Goal: Transaction & Acquisition: Purchase product/service

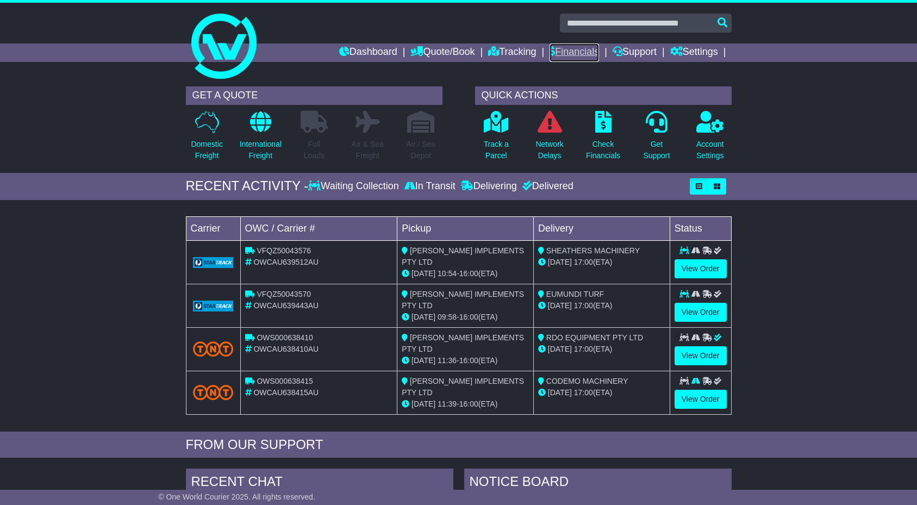
click at [577, 53] on link "Financials" at bounding box center [574, 52] width 49 height 18
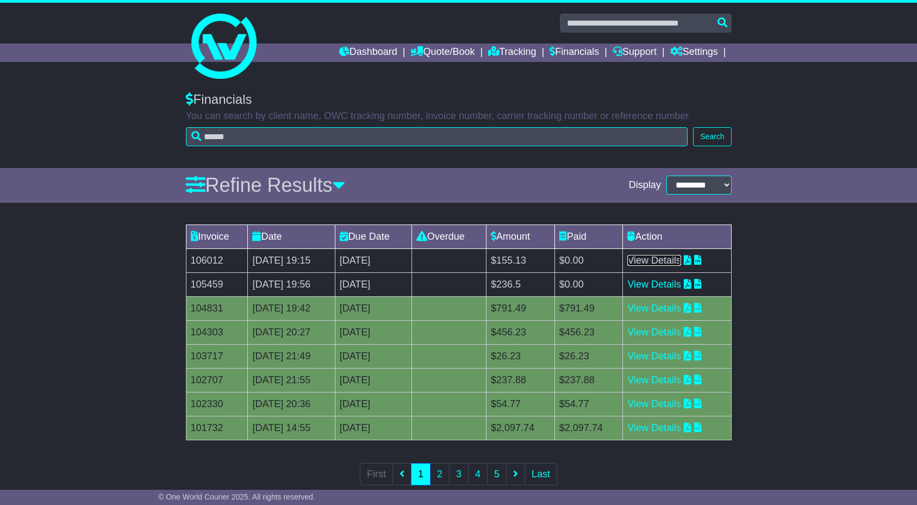
click at [681, 258] on link "View Details" at bounding box center [654, 260] width 54 height 11
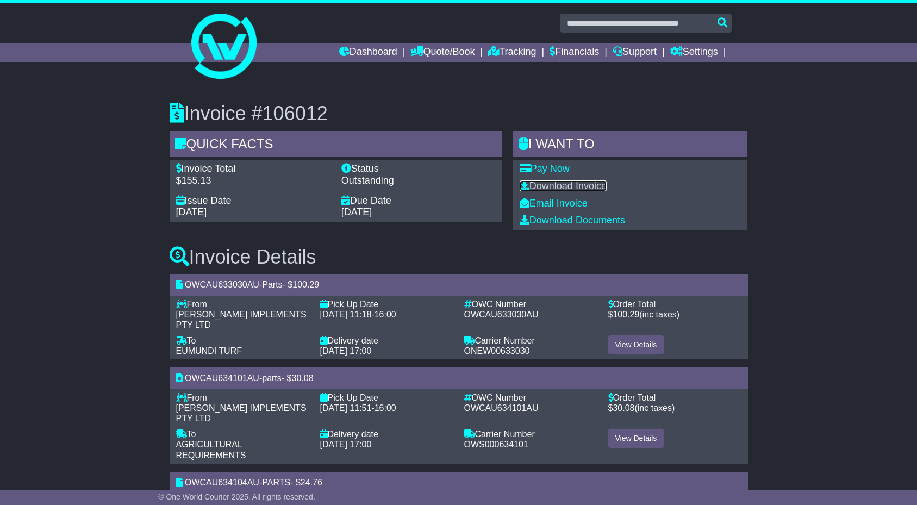
click at [543, 183] on link "Download Invoice" at bounding box center [563, 185] width 87 height 11
click at [551, 167] on link "Pay Now" at bounding box center [545, 168] width 50 height 11
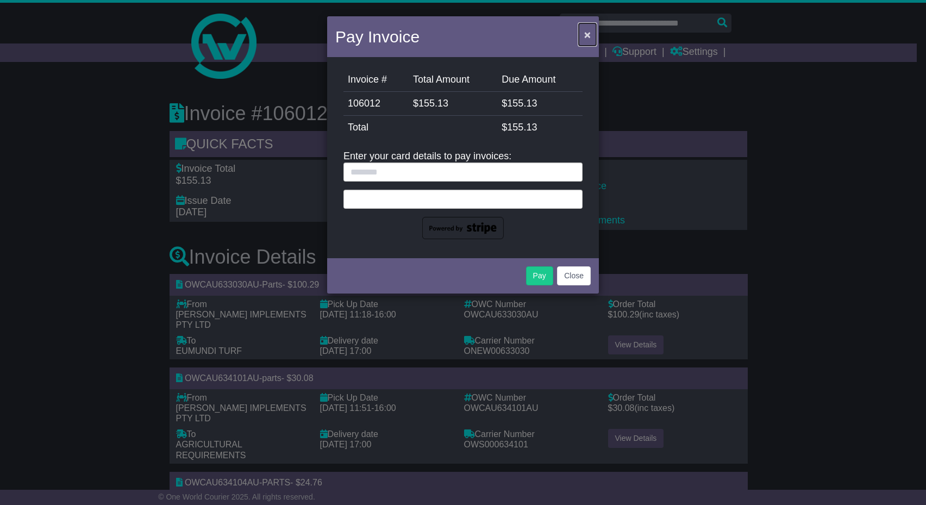
click at [582, 37] on button "×" at bounding box center [587, 34] width 17 height 22
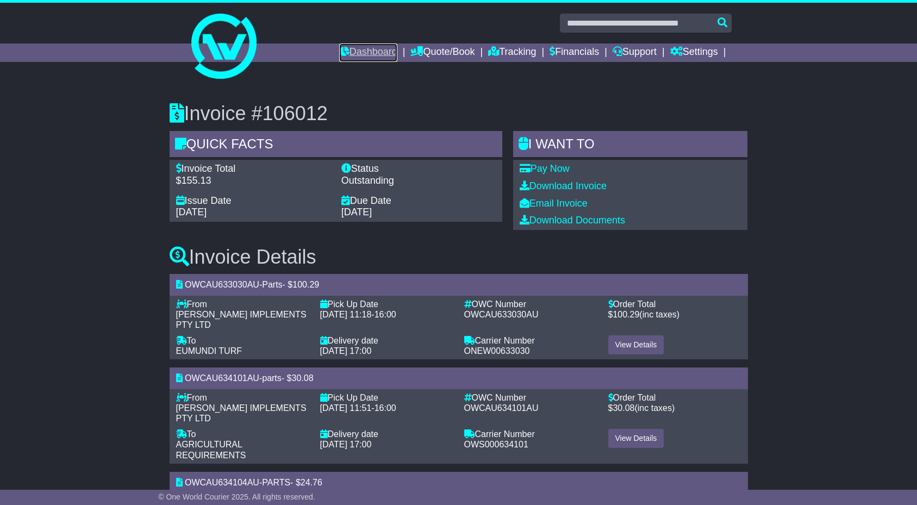
click at [346, 53] on link "Dashboard" at bounding box center [368, 52] width 58 height 18
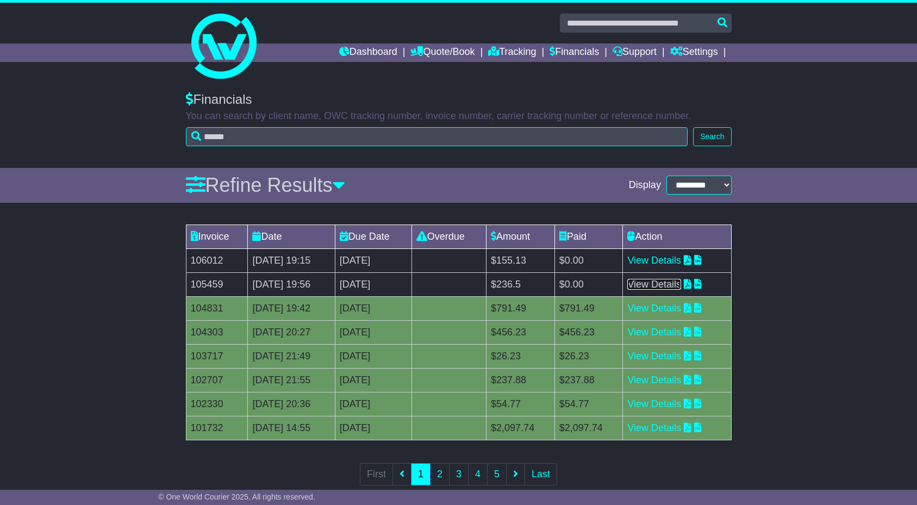
click at [668, 283] on link "View Details" at bounding box center [654, 284] width 54 height 11
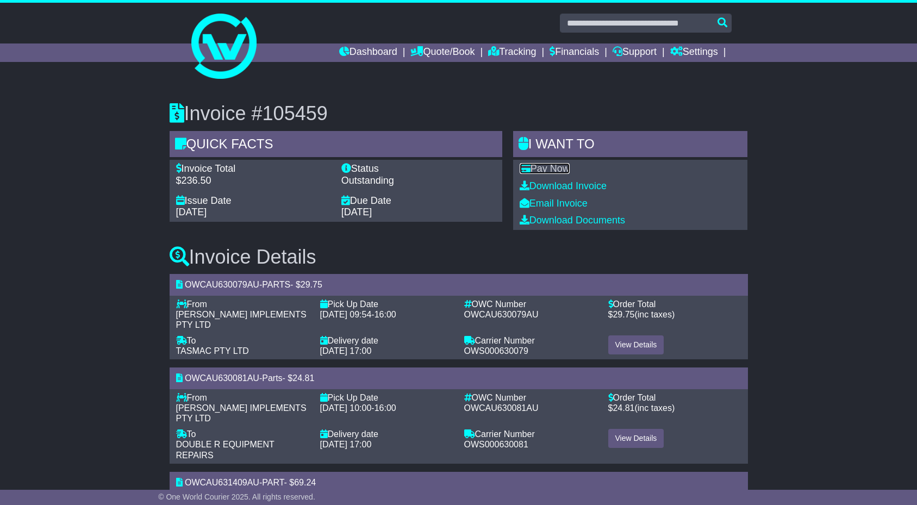
click at [557, 167] on link "Pay Now" at bounding box center [545, 168] width 50 height 11
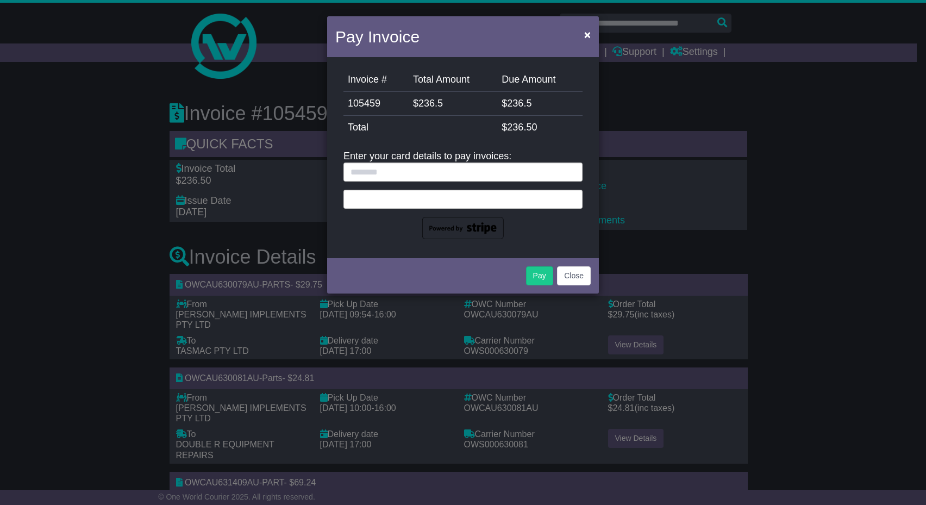
click at [531, 107] on span "236.5" at bounding box center [519, 103] width 24 height 11
click at [576, 275] on button "Close" at bounding box center [574, 275] width 34 height 19
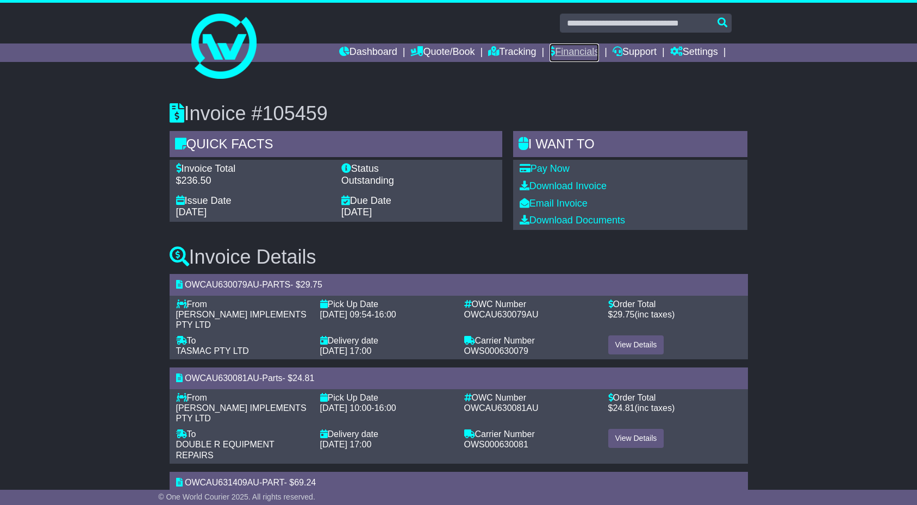
click at [564, 52] on link "Financials" at bounding box center [574, 52] width 49 height 18
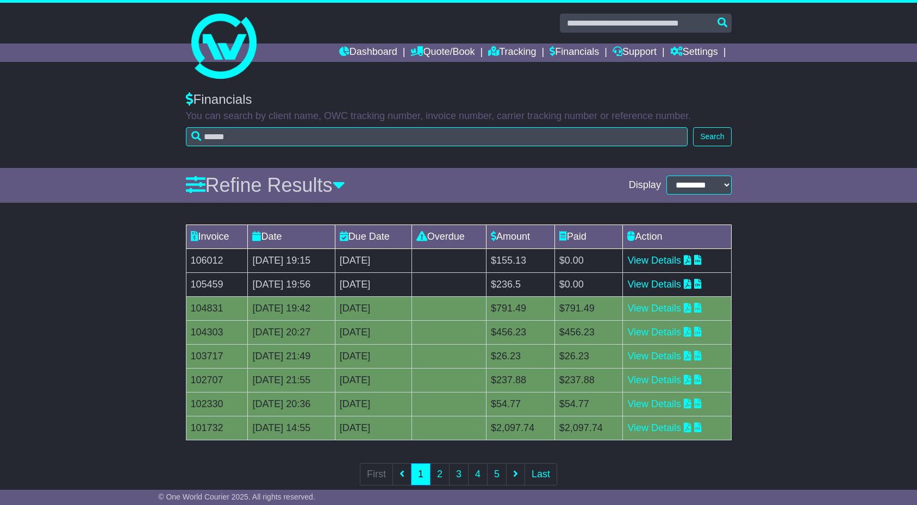
click at [603, 280] on td "$0.00" at bounding box center [588, 284] width 68 height 24
click at [577, 55] on link "Financials" at bounding box center [574, 52] width 49 height 18
click at [656, 281] on link "View Details" at bounding box center [654, 284] width 54 height 11
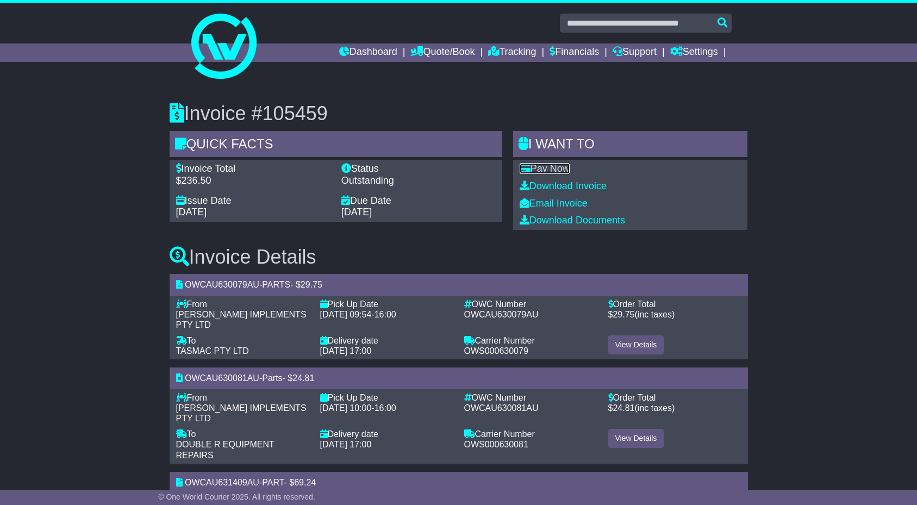
click at [554, 171] on link "Pay Now" at bounding box center [545, 168] width 50 height 11
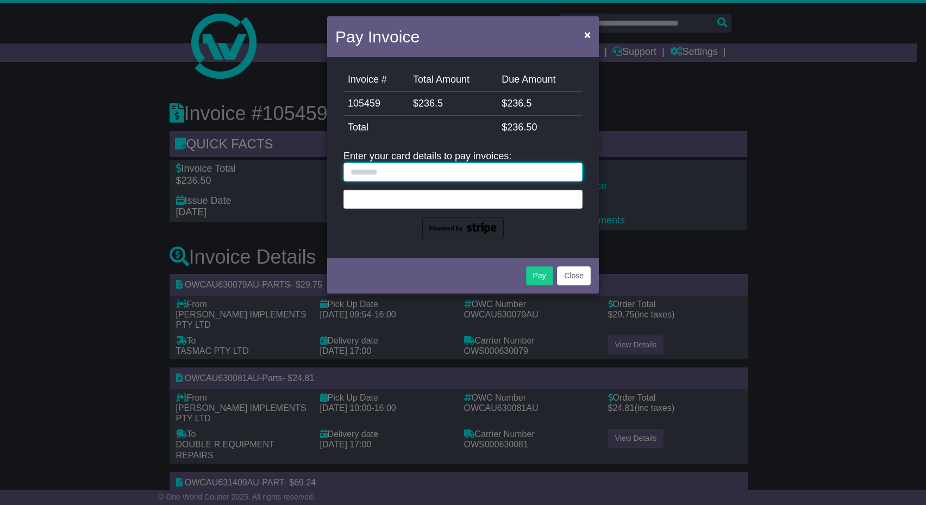
click at [404, 172] on input "text" at bounding box center [463, 172] width 239 height 19
type input "*"
type input "**********"
click at [384, 203] on div at bounding box center [463, 199] width 239 height 19
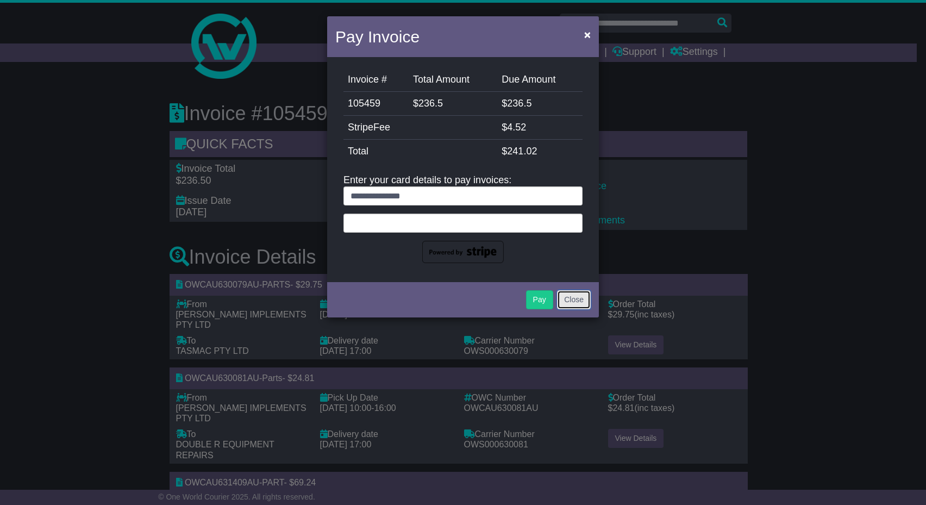
click at [578, 298] on button "Close" at bounding box center [574, 299] width 34 height 19
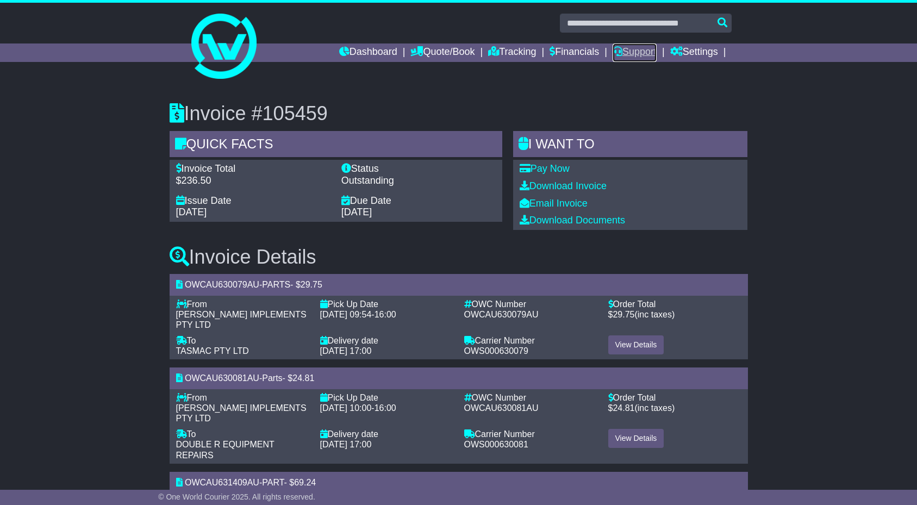
click at [639, 54] on link "Support" at bounding box center [635, 52] width 44 height 18
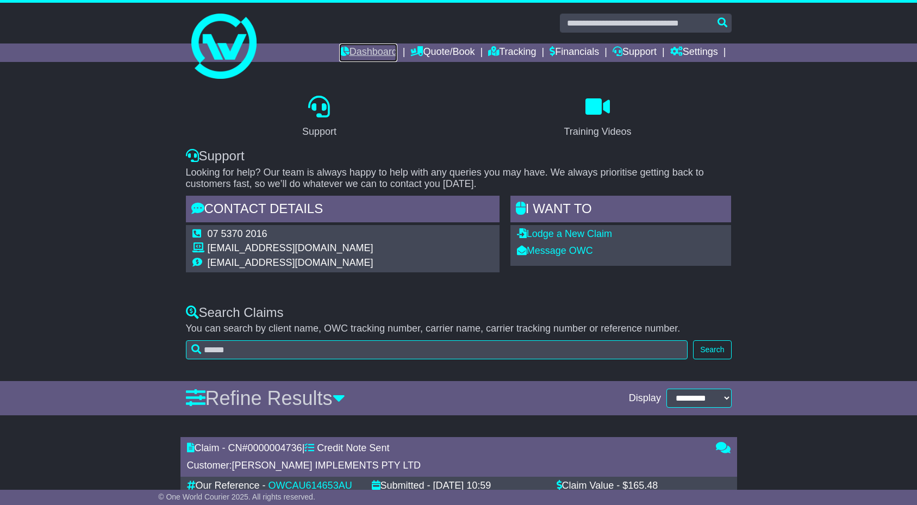
click at [351, 56] on link "Dashboard" at bounding box center [368, 52] width 58 height 18
